Goal: Information Seeking & Learning: Learn about a topic

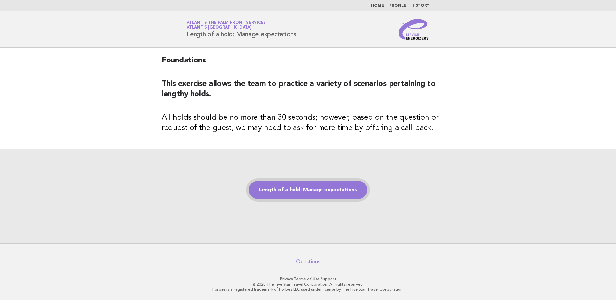
click at [314, 191] on link "Length of a hold: Manage expectations" at bounding box center [308, 190] width 119 height 18
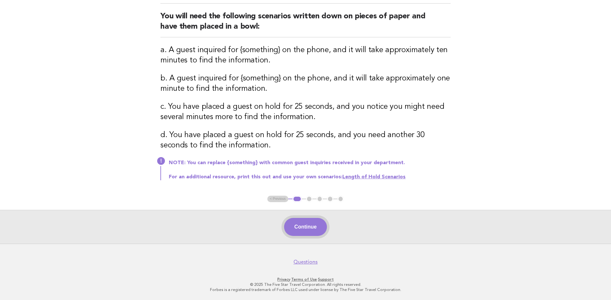
click at [298, 230] on button "Continue" at bounding box center [305, 227] width 43 height 18
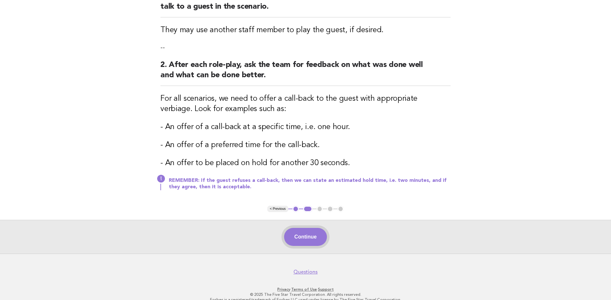
click at [305, 240] on button "Continue" at bounding box center [305, 237] width 43 height 18
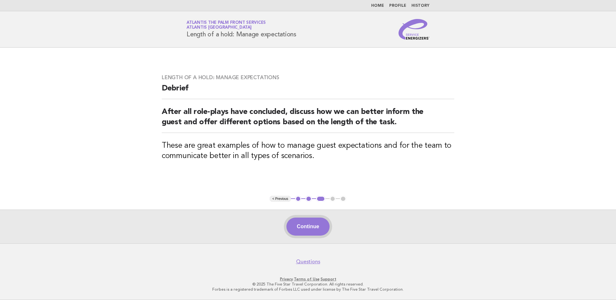
click at [305, 230] on button "Continue" at bounding box center [307, 227] width 43 height 18
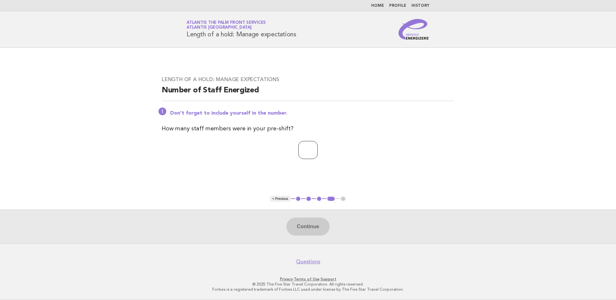
click at [298, 153] on input "number" at bounding box center [307, 150] width 19 height 18
type input "*"
click at [311, 227] on button "Continue" at bounding box center [307, 227] width 43 height 18
